Goal: Information Seeking & Learning: Learn about a topic

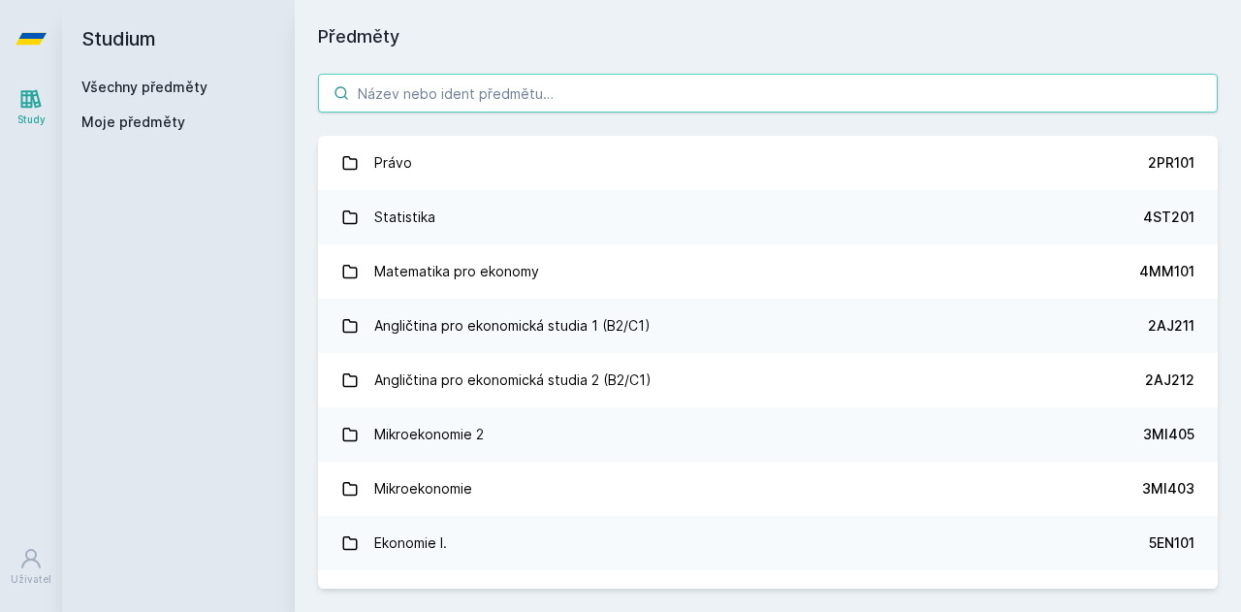
click at [539, 90] on input "search" at bounding box center [768, 93] width 900 height 39
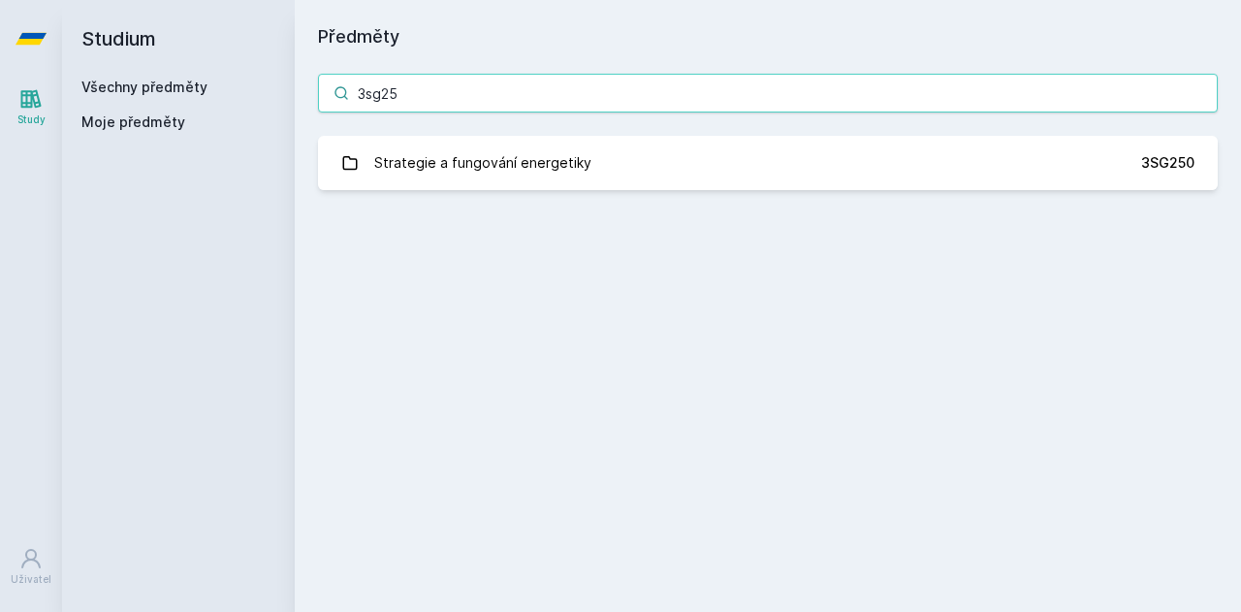
type input "3sg25"
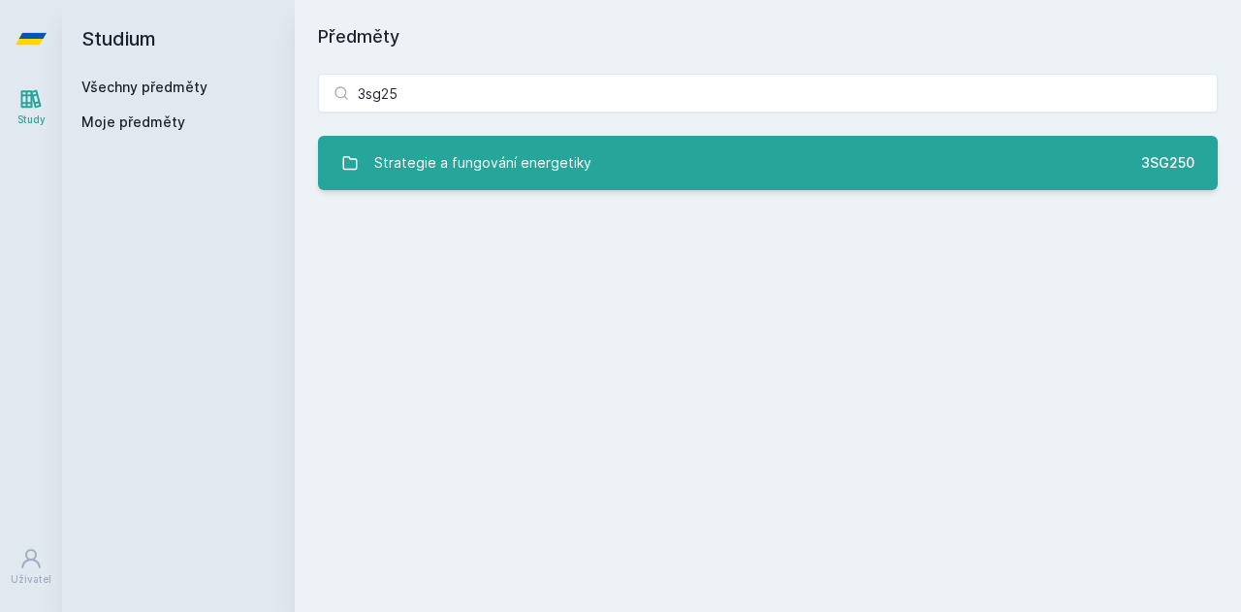
click at [725, 139] on link "Strategie a fungování energetiky 3SG250" at bounding box center [768, 163] width 900 height 54
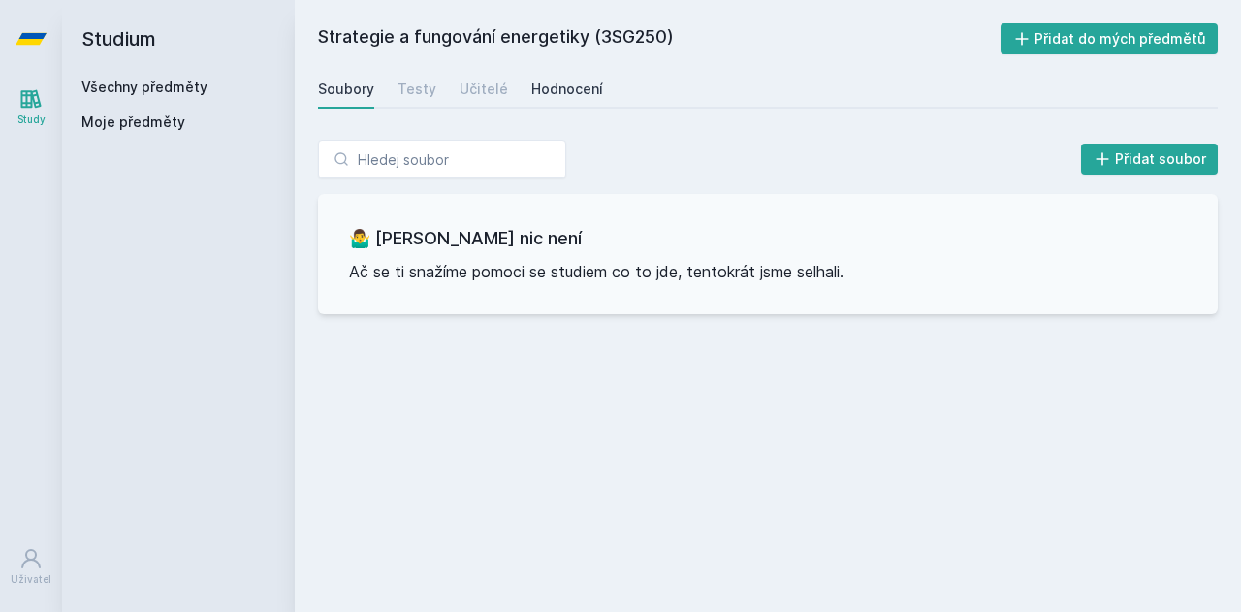
click at [551, 94] on div "Hodnocení" at bounding box center [567, 89] width 72 height 19
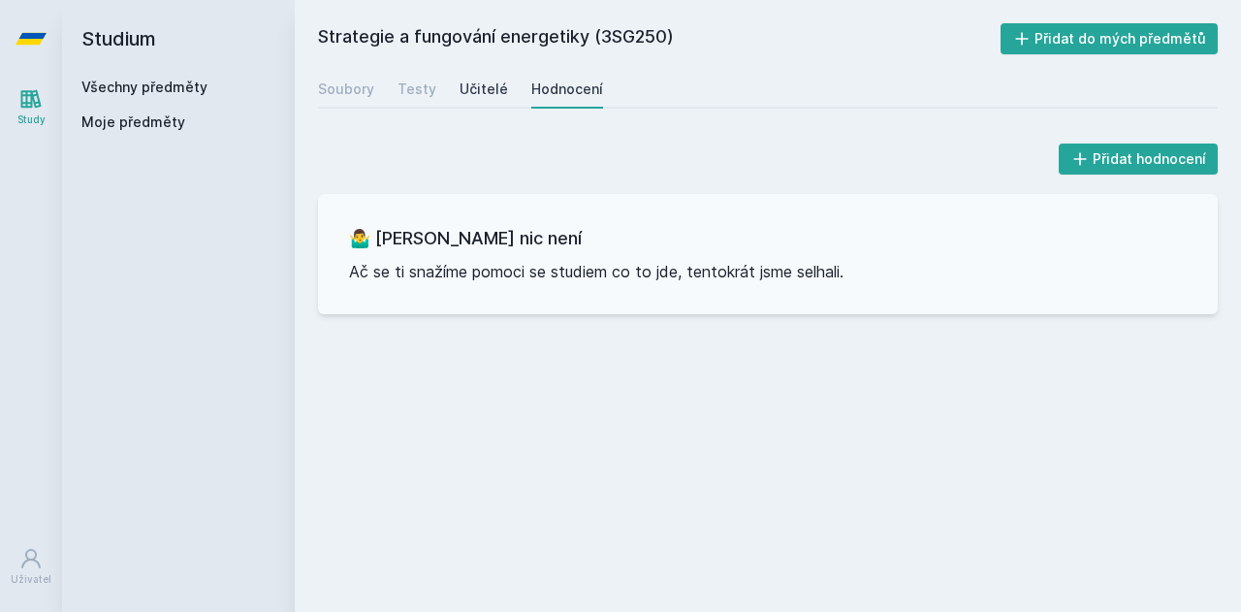
click at [475, 94] on div "Učitelé" at bounding box center [484, 89] width 48 height 19
click at [411, 80] on div "Testy" at bounding box center [417, 89] width 39 height 19
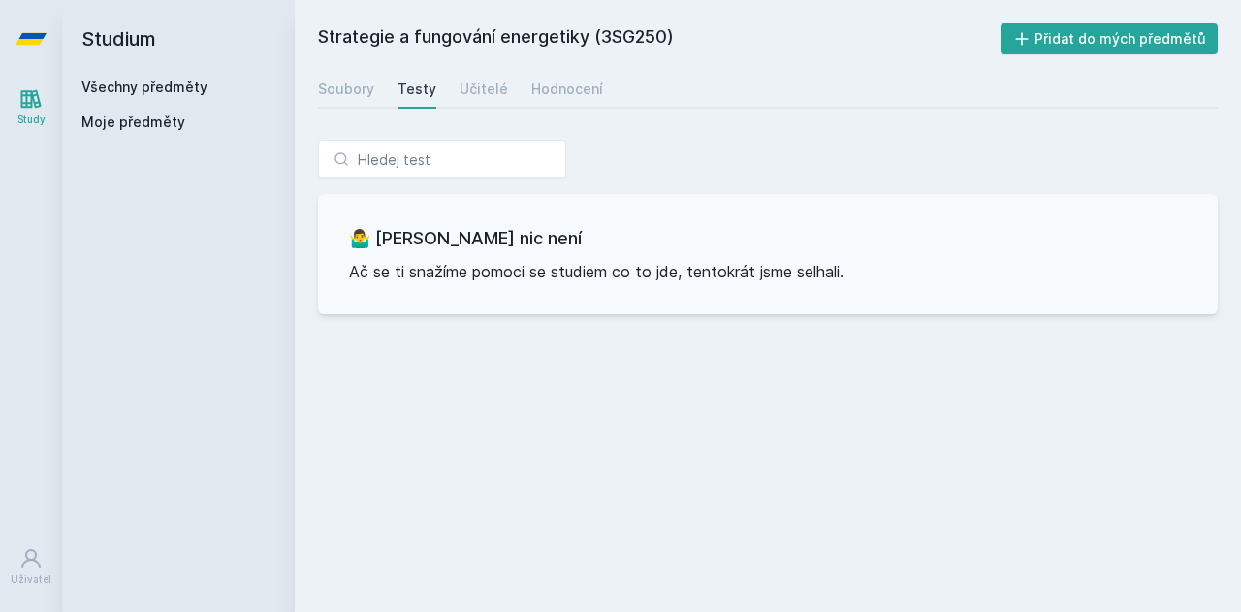
click at [343, 110] on div "Strategie a fungování energetiky (3SG250) Přidat do mých předmětů [GEOGRAPHIC_D…" at bounding box center [768, 305] width 900 height 565
